Goal: Information Seeking & Learning: Find specific fact

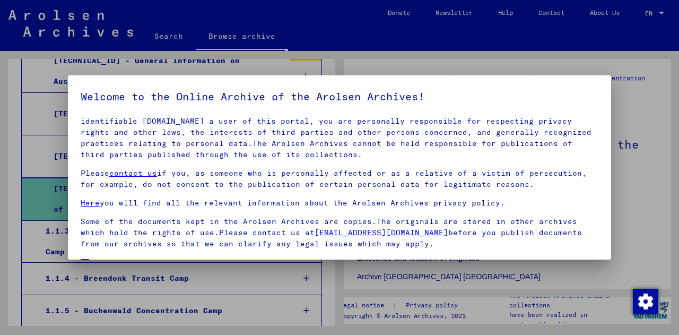
scroll to position [86, 0]
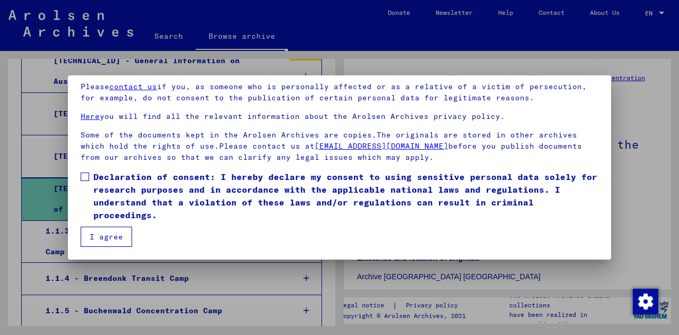
click at [108, 235] on button "I agree" at bounding box center [106, 236] width 51 height 20
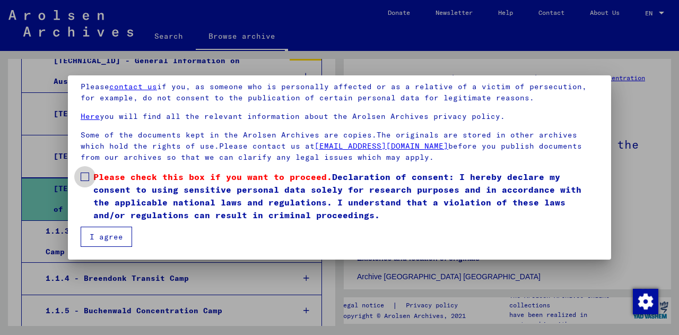
click at [89, 178] on span at bounding box center [85, 176] width 8 height 8
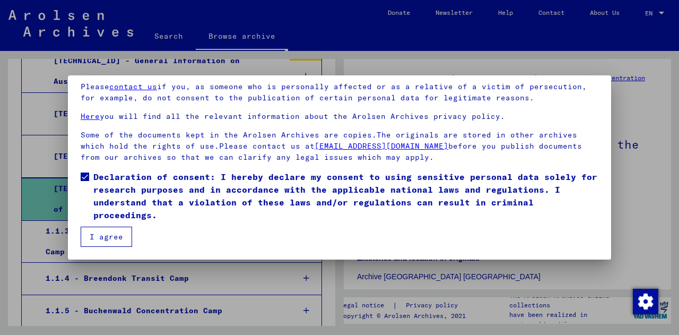
click at [101, 236] on button "I agree" at bounding box center [106, 236] width 51 height 20
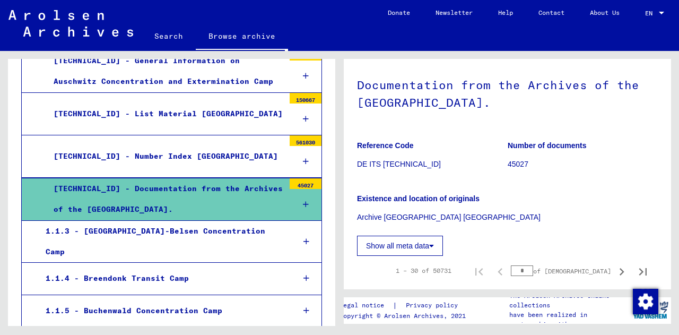
scroll to position [120, 0]
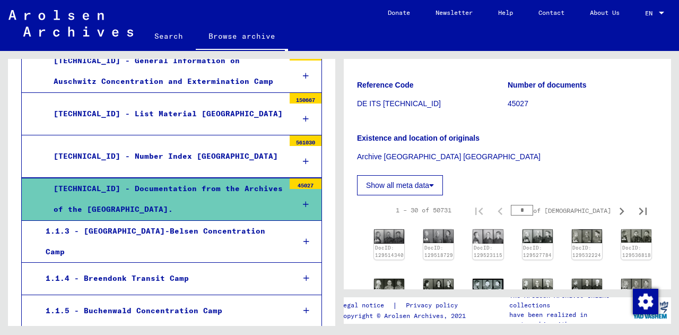
click at [420, 192] on button "Show all meta data" at bounding box center [400, 185] width 86 height 20
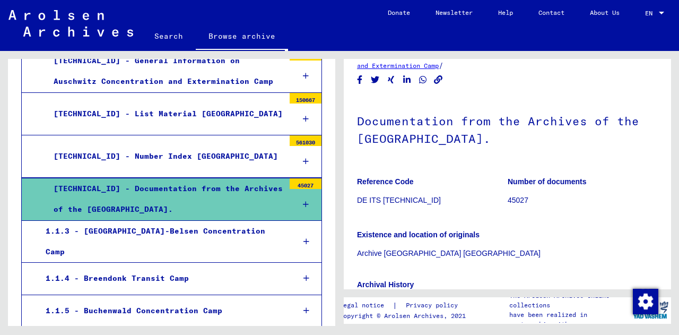
scroll to position [0, 0]
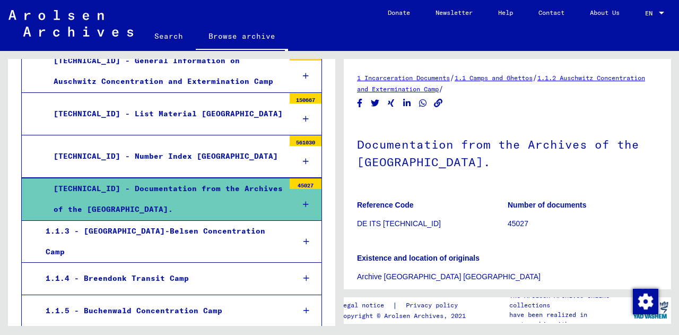
click at [162, 36] on link "Search" at bounding box center [169, 35] width 54 height 25
click at [164, 36] on link "Search" at bounding box center [169, 37] width 54 height 28
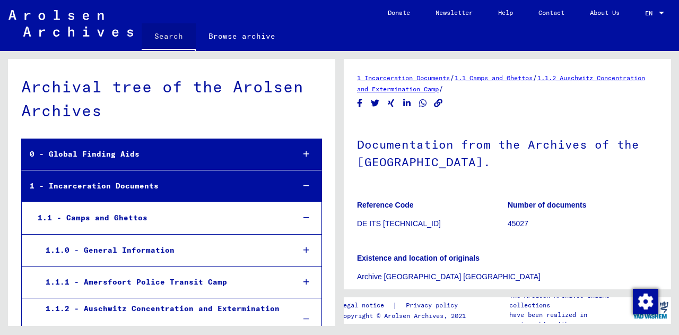
click at [170, 36] on link "Search" at bounding box center [169, 37] width 54 height 28
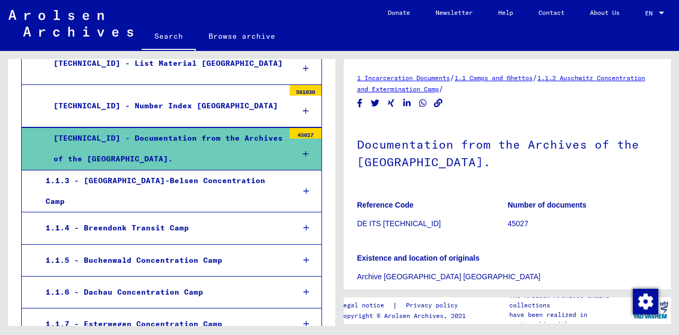
scroll to position [341, 0]
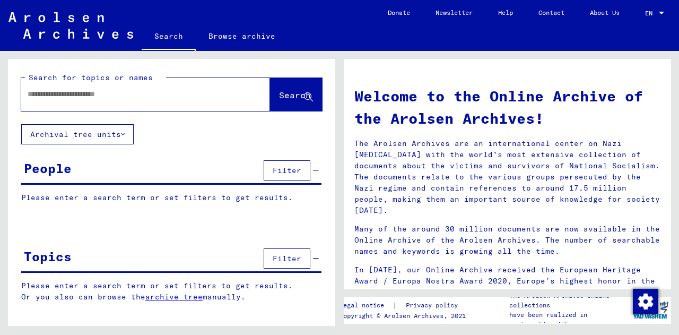
click at [298, 165] on span "Filter" at bounding box center [287, 170] width 29 height 10
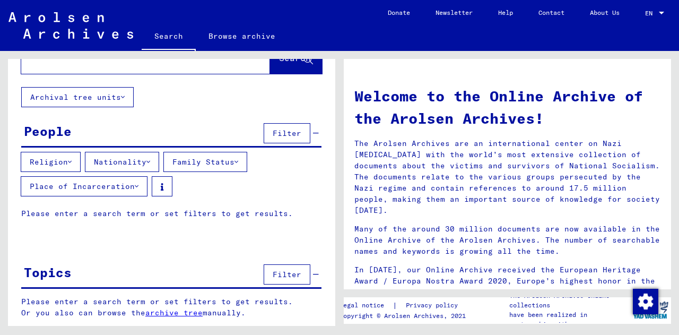
scroll to position [37, 0]
click at [97, 189] on button "Place of Incarceration" at bounding box center [84, 186] width 127 height 20
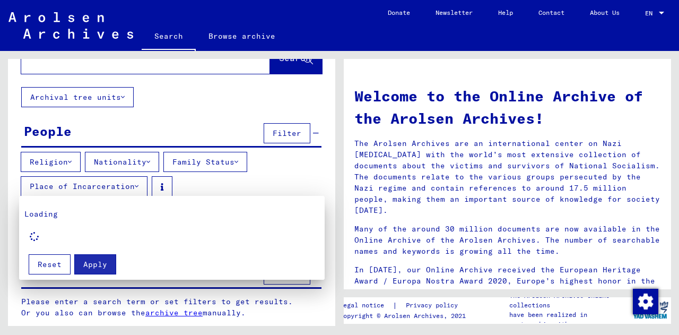
click at [242, 160] on div at bounding box center [339, 167] width 679 height 335
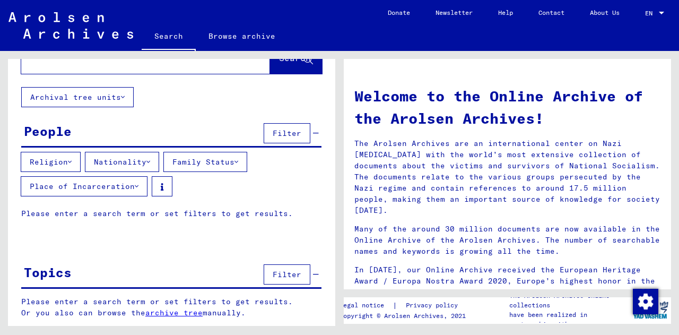
click at [143, 155] on button "Nationality" at bounding box center [122, 162] width 74 height 20
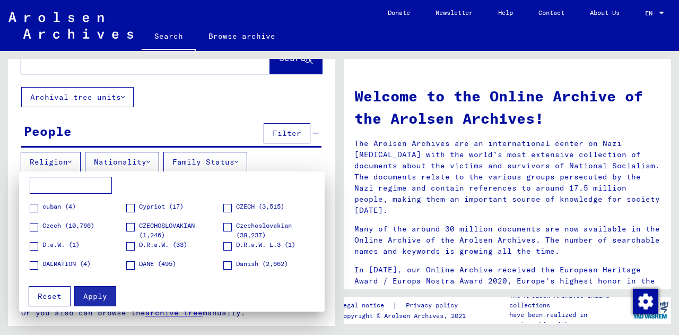
scroll to position [342, 0]
click at [59, 180] on input at bounding box center [71, 185] width 82 height 17
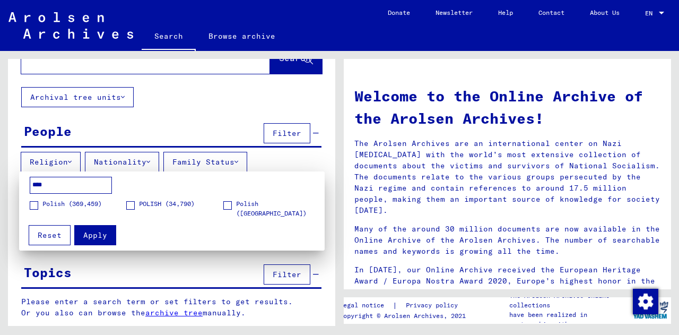
type input "****"
click at [36, 204] on span at bounding box center [34, 205] width 8 height 8
click at [137, 196] on div "**** [DEMOGRAPHIC_DATA] (369,459) [DEMOGRAPHIC_DATA] (34,790) [DEMOGRAPHIC_DATA…" at bounding box center [171, 197] width 295 height 41
click at [127, 206] on span at bounding box center [130, 205] width 8 height 8
click at [233, 208] on label "Polish ([GEOGRAPHIC_DATA]) (4,786)" at bounding box center [271, 213] width 96 height 29
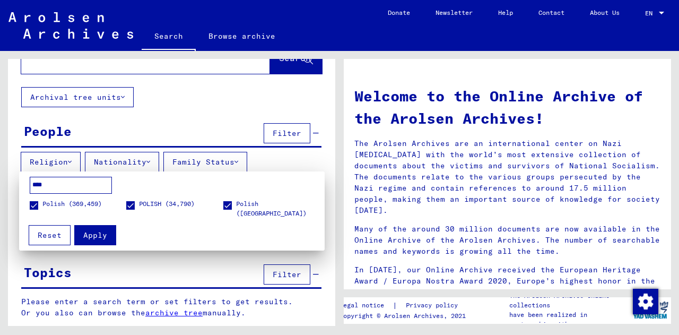
click at [56, 234] on span "Reset" at bounding box center [50, 235] width 24 height 10
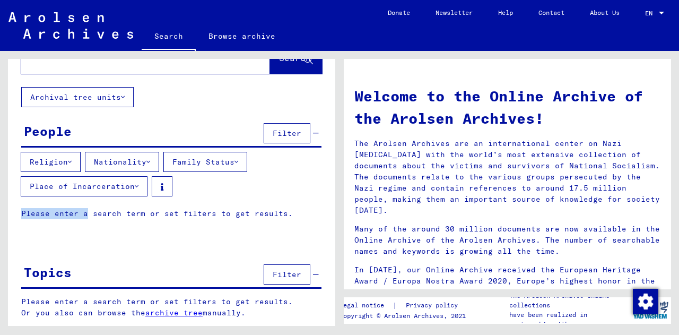
drag, startPoint x: 88, startPoint y: 229, endPoint x: 142, endPoint y: 206, distance: 58.0
click at [142, 206] on yv-its-grid-expansion-panel "People Filter Religion Nationality Family Status Place of Incarceration Please …" at bounding box center [171, 177] width 327 height 115
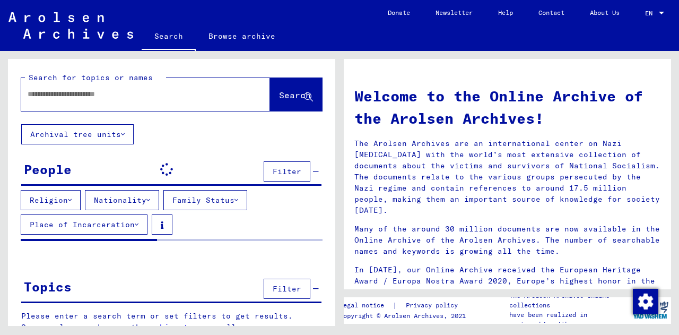
scroll to position [14, 0]
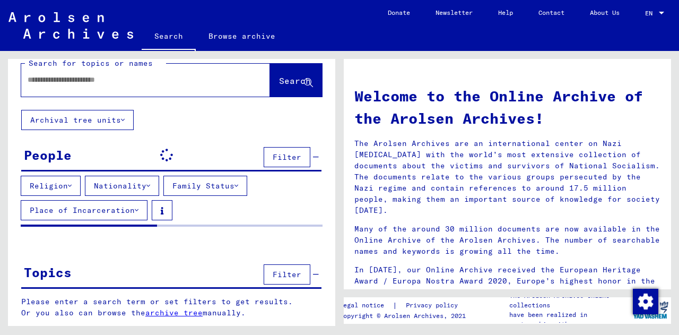
click at [290, 273] on span "Filter" at bounding box center [287, 274] width 29 height 10
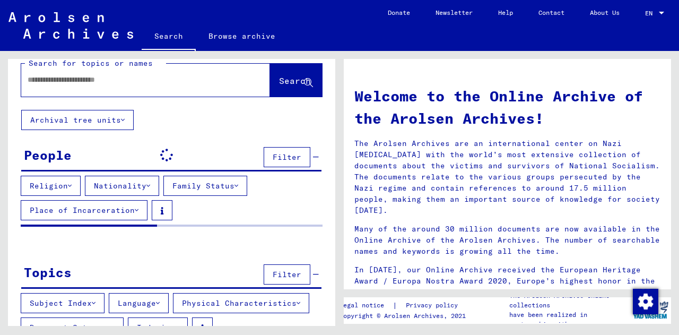
click at [90, 86] on div at bounding box center [129, 80] width 217 height 24
click at [97, 74] on div at bounding box center [129, 80] width 217 height 24
click at [81, 81] on input "text" at bounding box center [133, 79] width 211 height 11
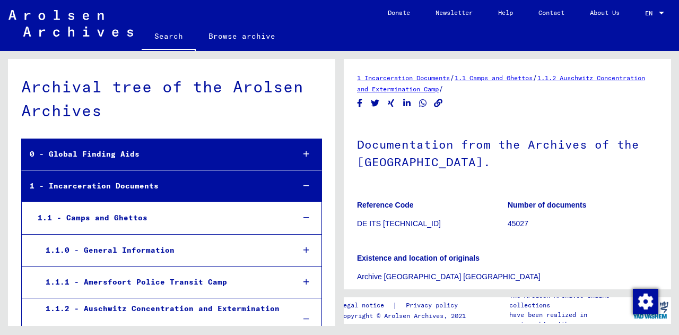
click at [163, 41] on link "Search" at bounding box center [169, 37] width 54 height 28
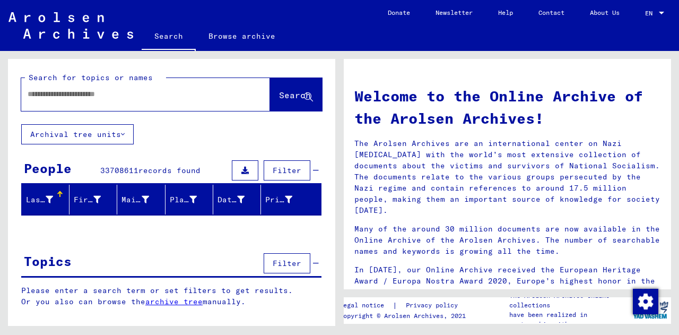
click at [85, 94] on input "text" at bounding box center [133, 94] width 211 height 11
type input "*****"
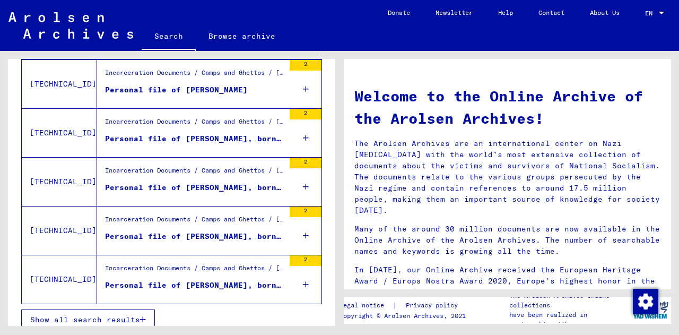
scroll to position [407, 0]
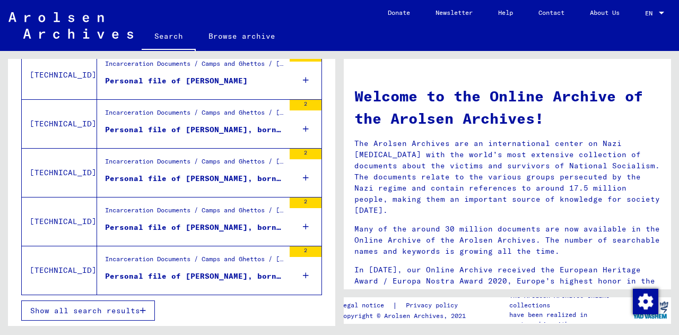
click at [98, 311] on span "Show all search results" at bounding box center [85, 310] width 110 height 10
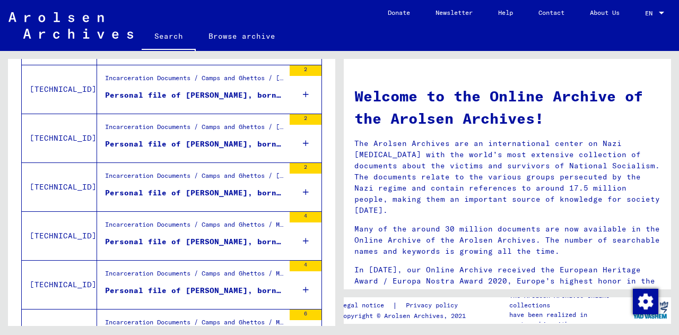
scroll to position [347, 0]
click at [303, 241] on icon at bounding box center [306, 240] width 6 height 37
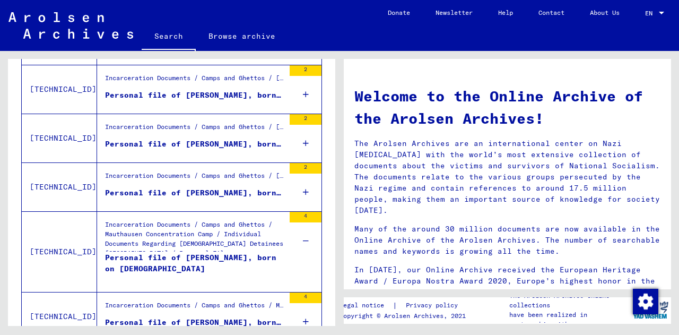
click at [300, 191] on div "2" at bounding box center [306, 187] width 32 height 48
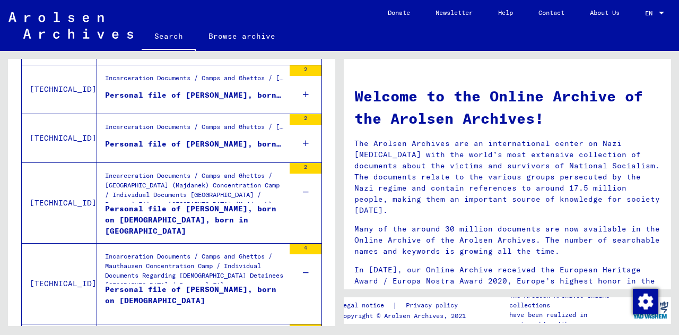
click at [303, 144] on icon at bounding box center [306, 143] width 6 height 37
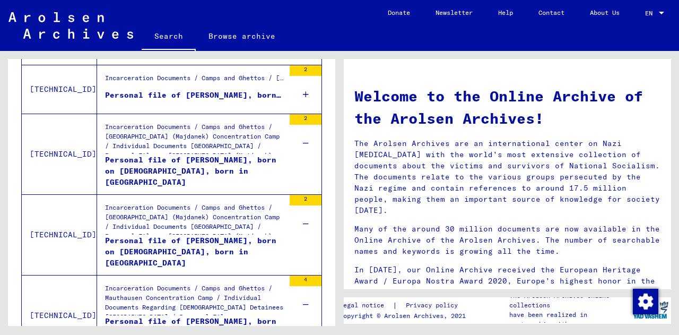
click at [303, 88] on icon at bounding box center [306, 94] width 6 height 37
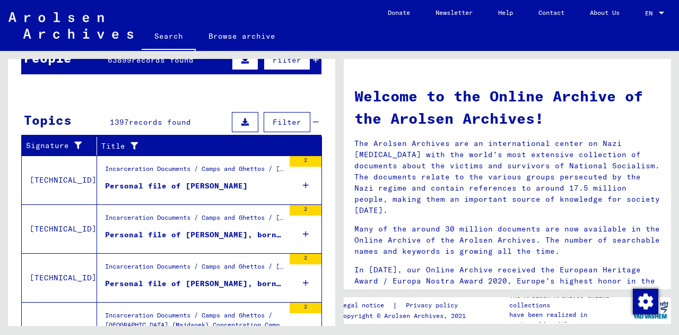
scroll to position [85, 0]
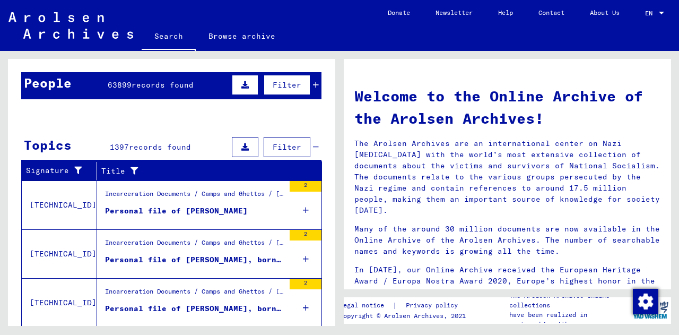
click at [302, 209] on mat-cell at bounding box center [291, 219] width 60 height 25
